Goal: Transaction & Acquisition: Purchase product/service

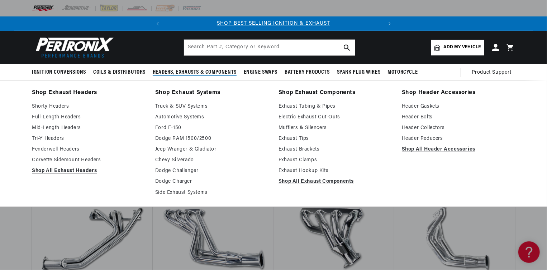
click at [62, 126] on link "Mid-Length Headers" at bounding box center [88, 128] width 113 height 9
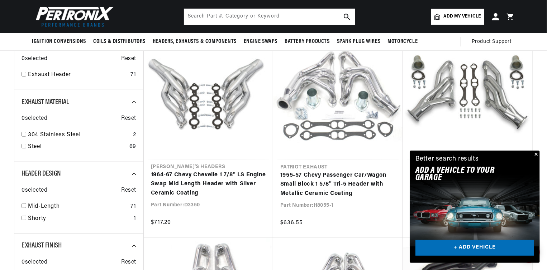
click at [363, 171] on link "1955-57 Chevy Passenger Car/Wagon Small Block 1 5/8" Tri-5 Header with Metallic…" at bounding box center [337, 185] width 115 height 28
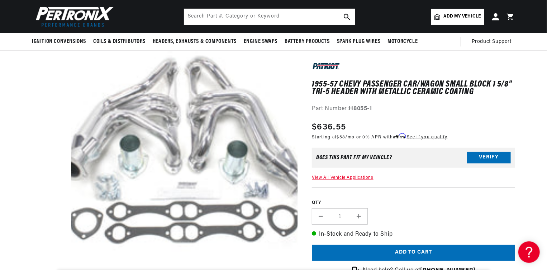
scroll to position [0, 217]
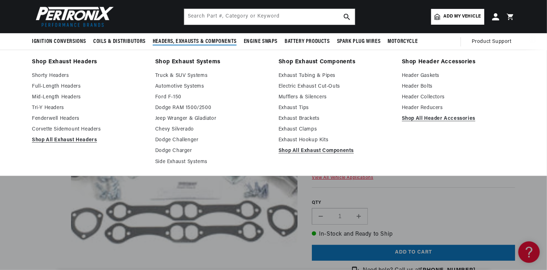
click at [77, 97] on link "Mid-Length Headers" at bounding box center [88, 97] width 113 height 9
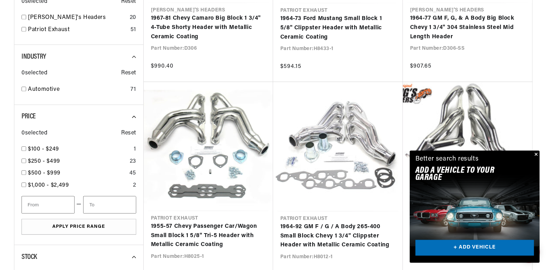
scroll to position [860, 0]
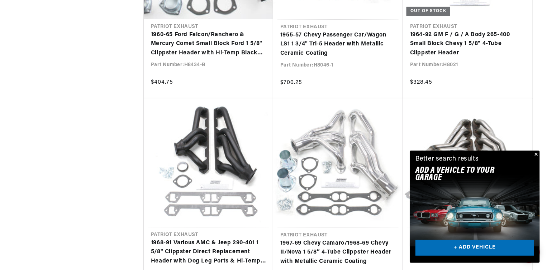
scroll to position [1504, 0]
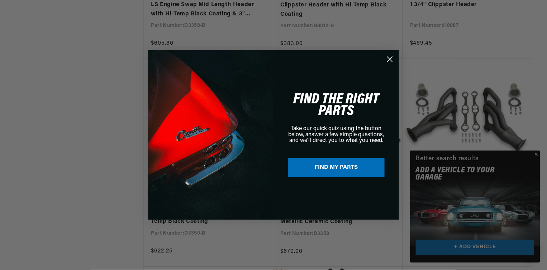
scroll to position [0, 217]
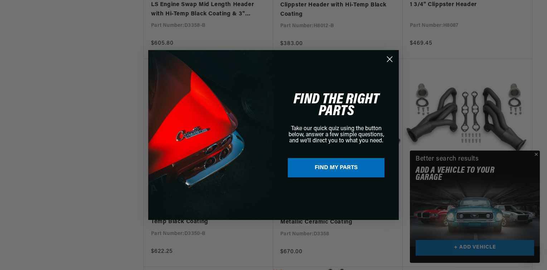
drag, startPoint x: 385, startPoint y: 58, endPoint x: 380, endPoint y: 60, distance: 6.0
click at [385, 58] on circle "Close dialog" at bounding box center [390, 59] width 12 height 12
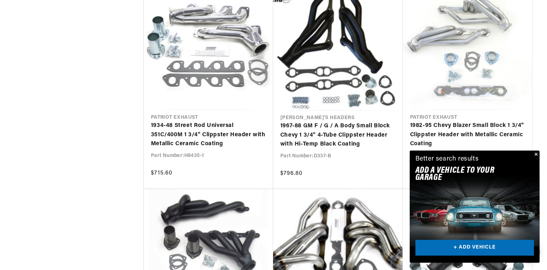
scroll to position [3152, 0]
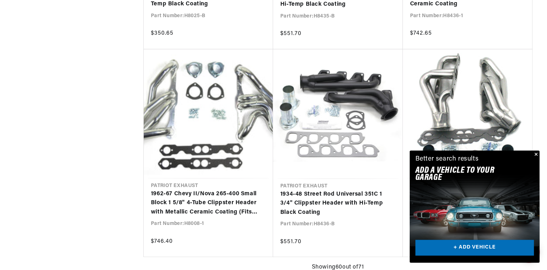
scroll to position [4227, 0]
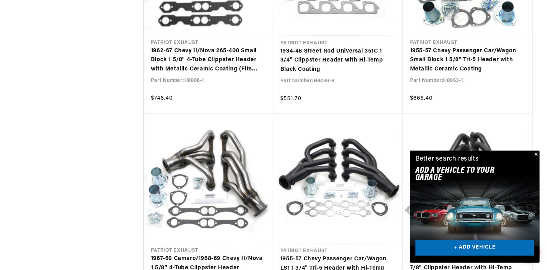
click at [458, 55] on link "1955-57 Chevy Passenger Car/Wagon Small Block 1 5/8" Tri-5 Header with Metallic…" at bounding box center [467, 61] width 115 height 28
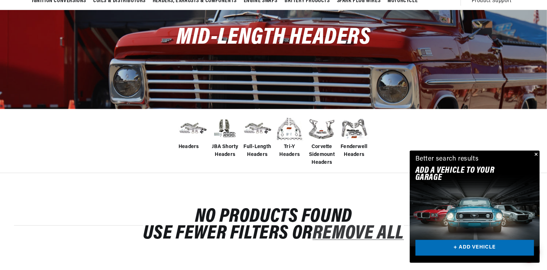
scroll to position [0, 217]
